Goal: Task Accomplishment & Management: Check status

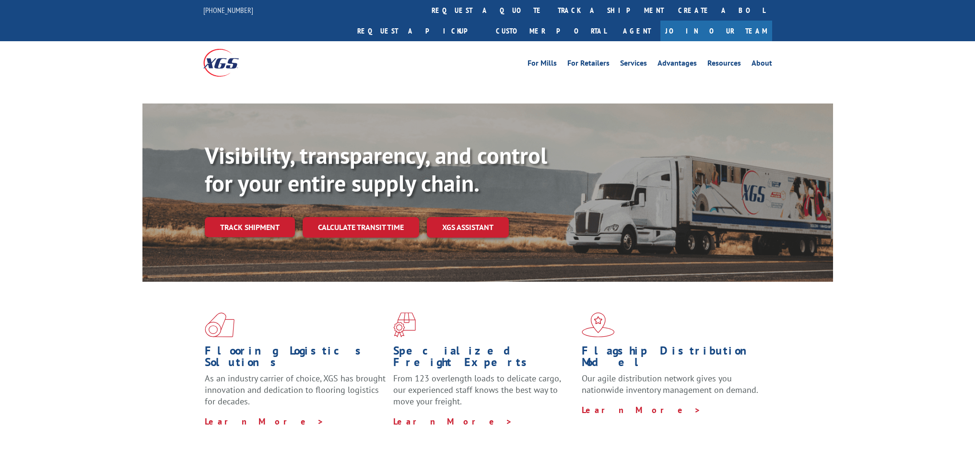
click at [262, 207] on div "Visibility, transparency, and control for your entire supply chain. Track shipm…" at bounding box center [519, 209] width 628 height 134
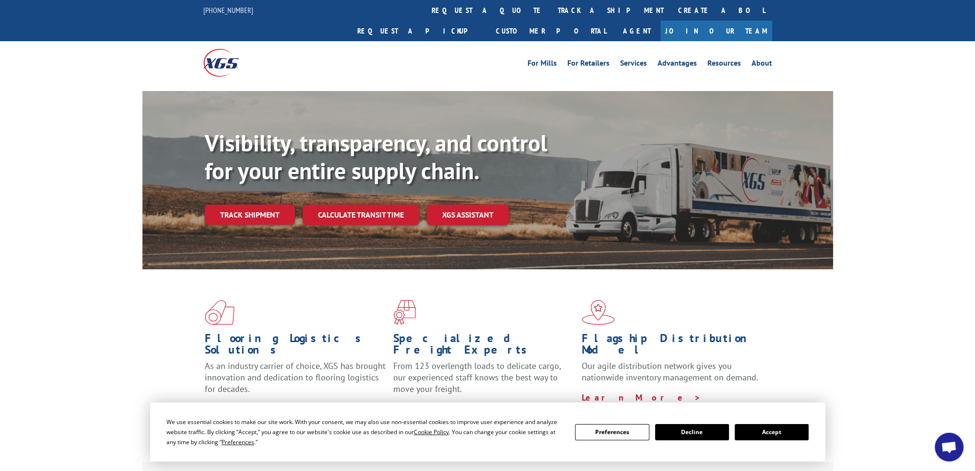
click at [780, 434] on button "Accept" at bounding box center [772, 432] width 74 height 16
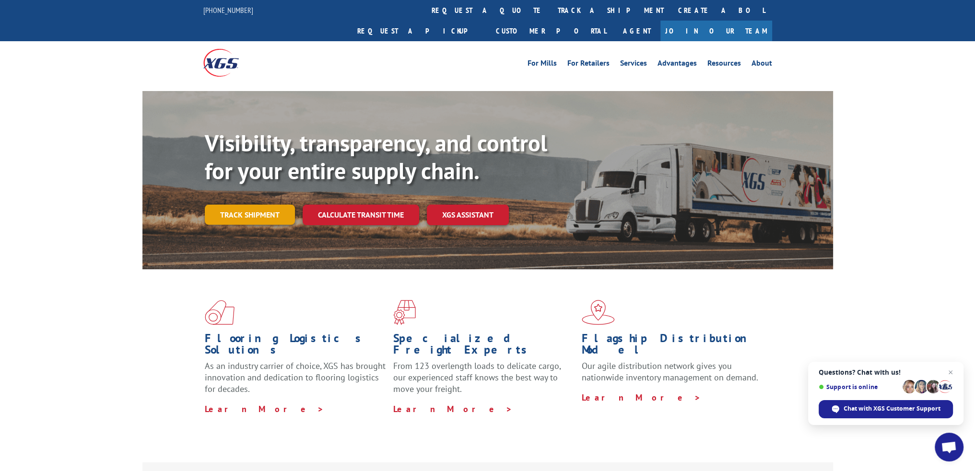
click at [246, 205] on link "Track shipment" at bounding box center [250, 215] width 90 height 20
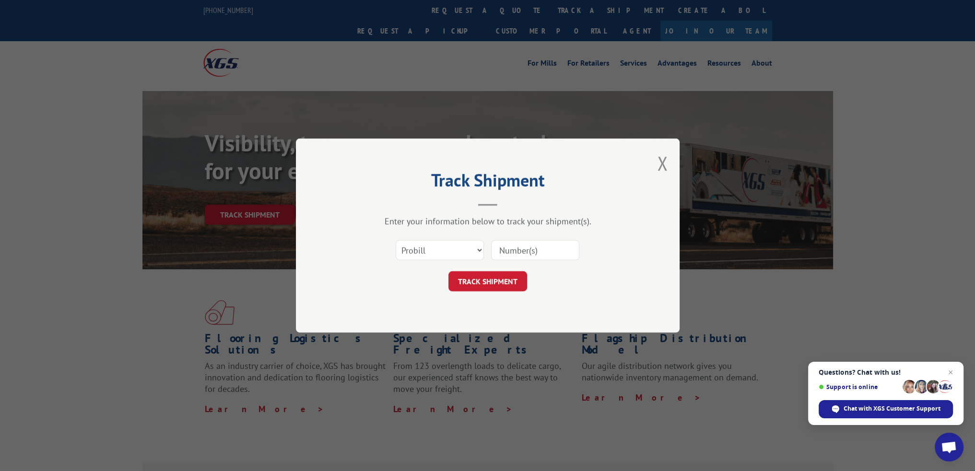
click at [551, 251] on input at bounding box center [535, 250] width 88 height 20
paste input "17258883"
type input "17258883"
click at [506, 278] on button "TRACK SHIPMENT" at bounding box center [487, 281] width 79 height 20
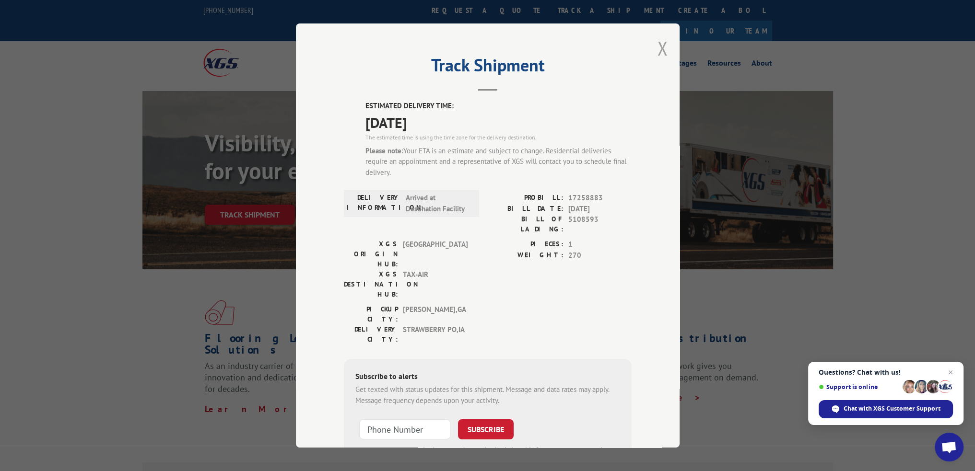
click at [659, 47] on button "Close modal" at bounding box center [662, 47] width 11 height 25
